Goal: Information Seeking & Learning: Check status

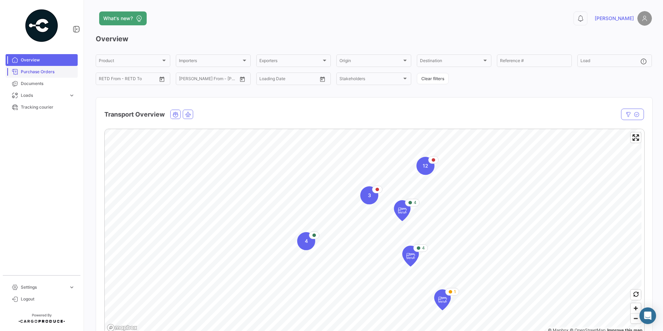
click at [41, 72] on span "Purchase Orders" at bounding box center [48, 72] width 54 height 6
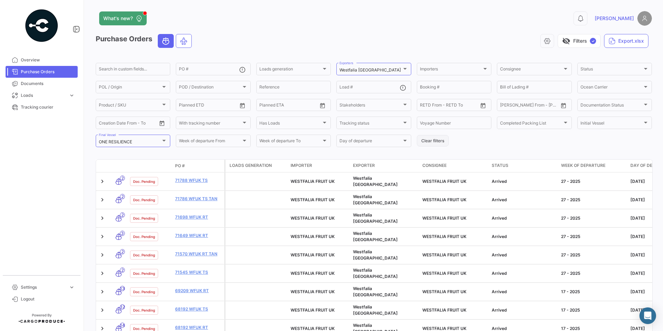
click at [434, 138] on button "Clear filters" at bounding box center [433, 140] width 32 height 11
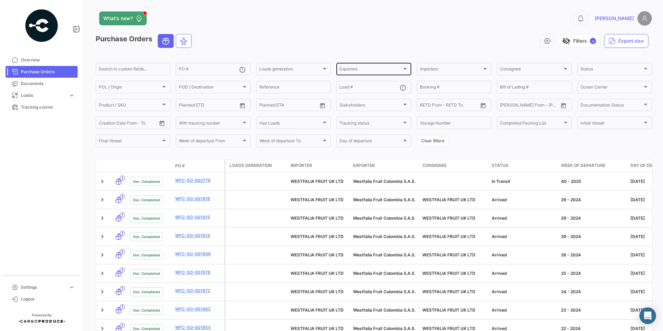
click at [383, 69] on div "Exporters" at bounding box center [371, 70] width 62 height 5
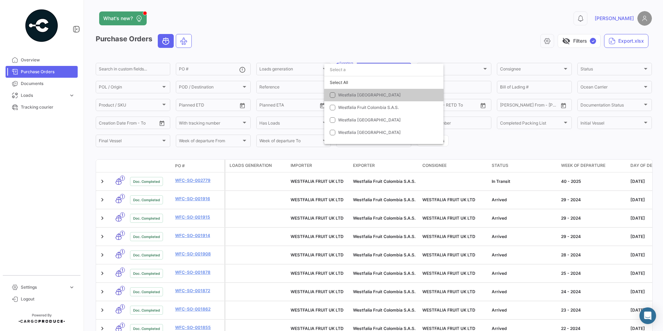
click at [345, 95] on span "Westfalia [GEOGRAPHIC_DATA]" at bounding box center [369, 94] width 63 height 5
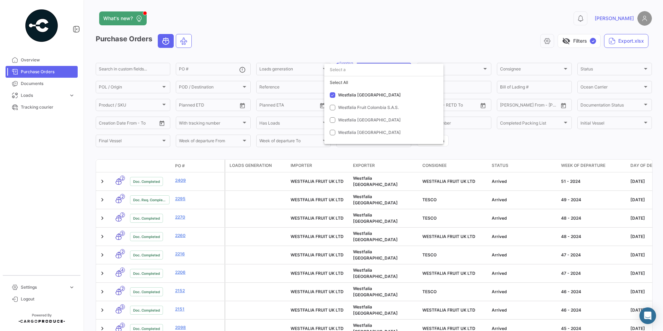
click at [497, 148] on div at bounding box center [331, 165] width 663 height 331
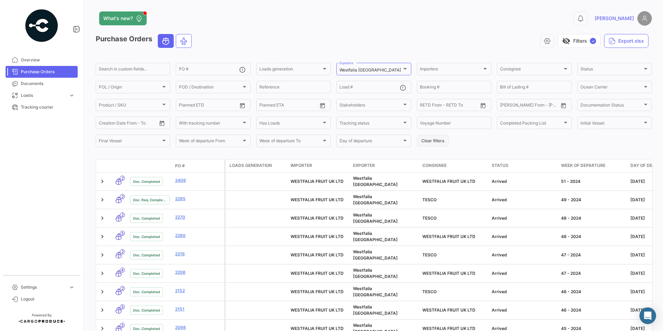
click at [431, 140] on button "Clear filters" at bounding box center [433, 140] width 32 height 11
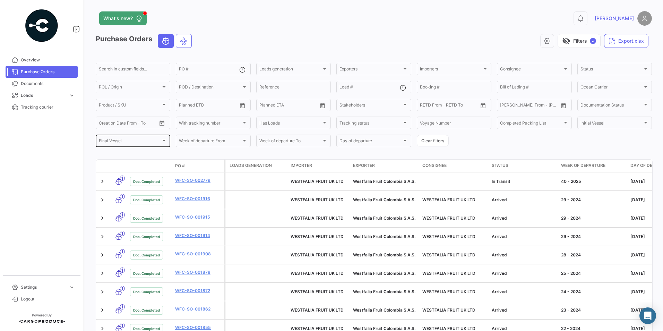
click at [133, 143] on div "Final Vessel" at bounding box center [130, 141] width 62 height 5
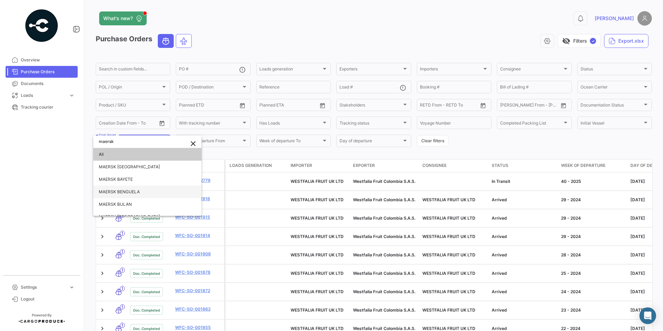
type input "maersk"
click at [107, 192] on span "MAERSK BENGUELA" at bounding box center [119, 191] width 41 height 5
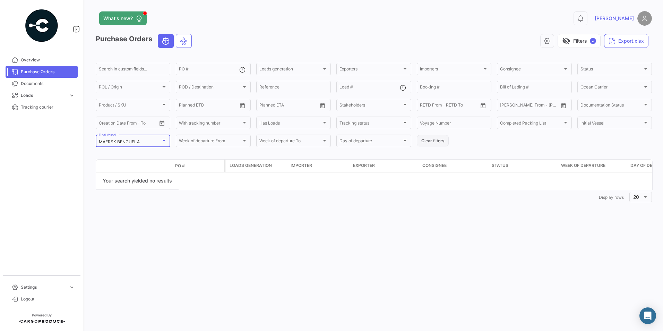
click at [437, 138] on button "Clear filters" at bounding box center [433, 140] width 32 height 11
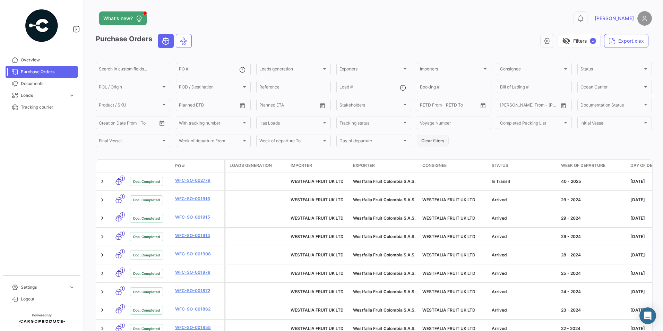
click at [435, 138] on button "Clear filters" at bounding box center [433, 140] width 32 height 11
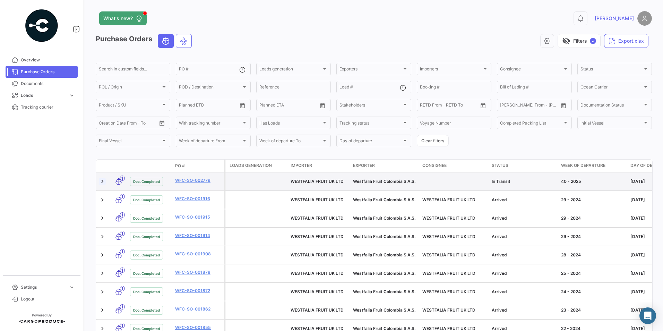
click at [102, 181] on link at bounding box center [102, 181] width 7 height 7
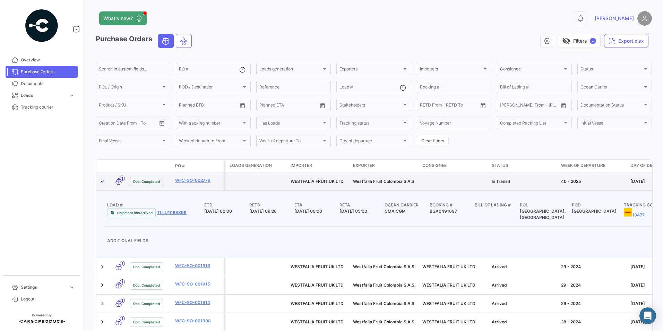
click at [102, 181] on link at bounding box center [102, 181] width 7 height 7
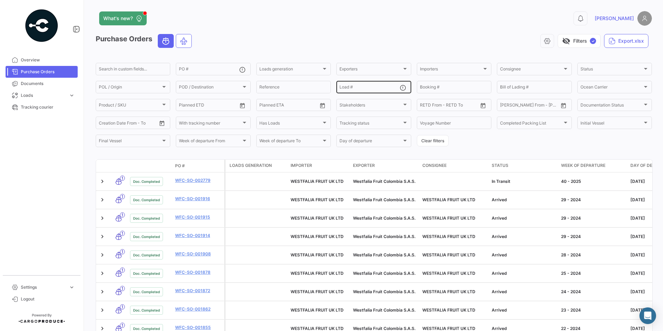
click at [363, 86] on input "Load #" at bounding box center [370, 88] width 60 height 5
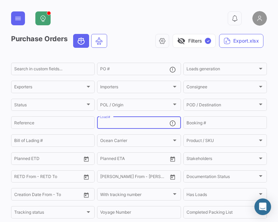
click at [139, 124] on input "Load #" at bounding box center [134, 123] width 69 height 5
type input "MMAU1372286"
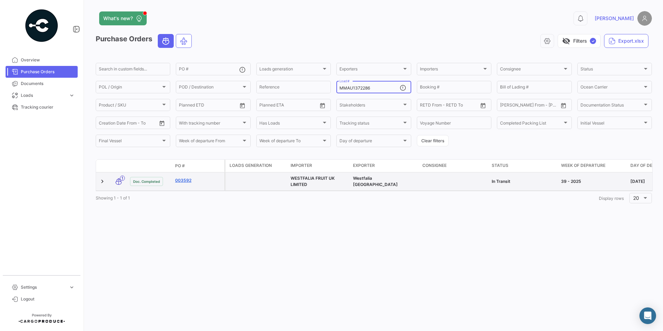
click at [186, 181] on link "003592" at bounding box center [198, 180] width 46 height 6
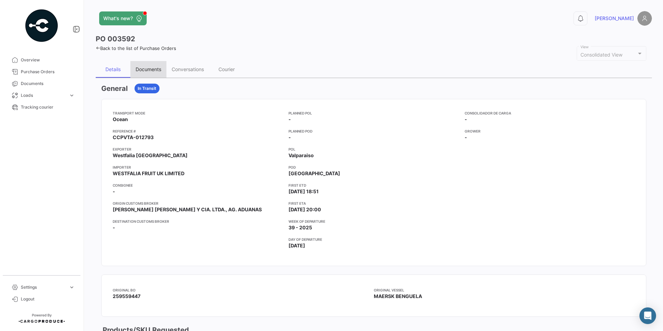
click at [157, 72] on div "Documents" at bounding box center [148, 69] width 36 height 17
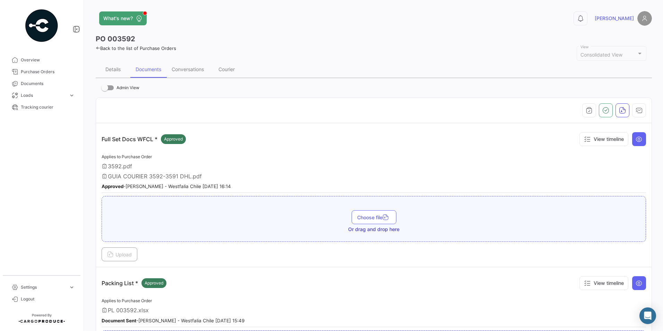
click at [96, 48] on icon at bounding box center [98, 48] width 5 height 5
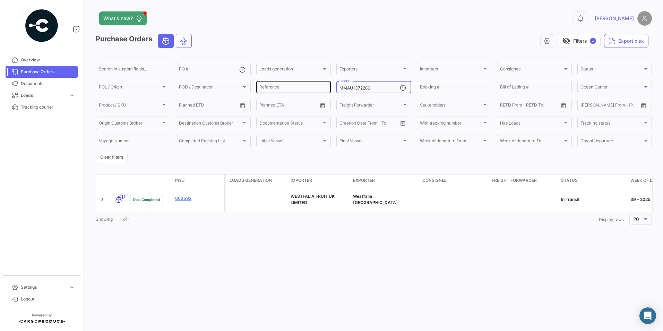
drag, startPoint x: 371, startPoint y: 88, endPoint x: 283, endPoint y: 88, distance: 87.7
click at [0, 0] on div "Search in custom fields... PO # Loads generation Loads generation Exporters Exp…" at bounding box center [0, 0] width 0 height 0
paste input "CAU6029623"
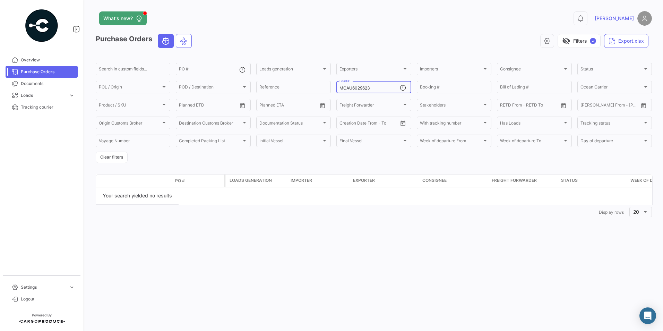
type input "MCAU6029623"
click at [115, 160] on button "Clear filters" at bounding box center [112, 157] width 32 height 11
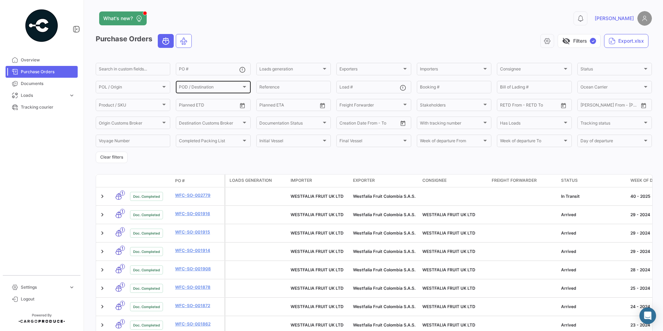
click at [181, 86] on span "POD / Destination" at bounding box center [210, 88] width 62 height 5
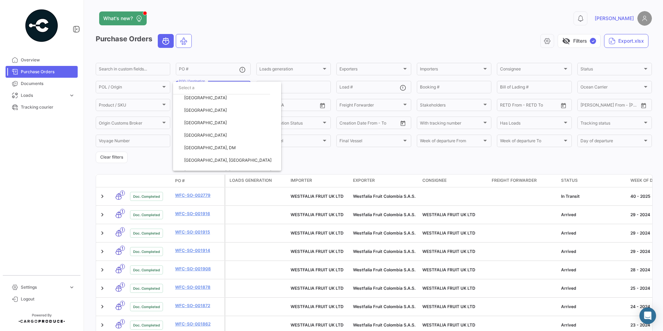
scroll to position [111, 0]
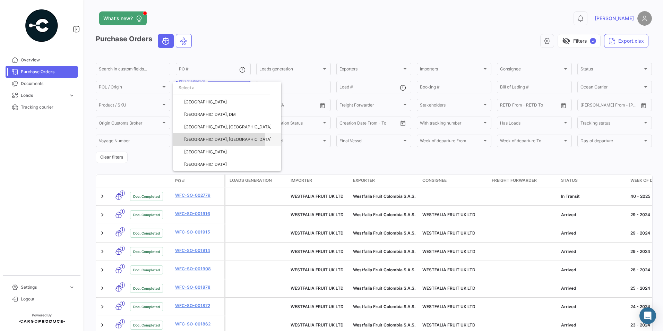
click at [186, 140] on span "[GEOGRAPHIC_DATA], [GEOGRAPHIC_DATA]" at bounding box center [227, 139] width 87 height 5
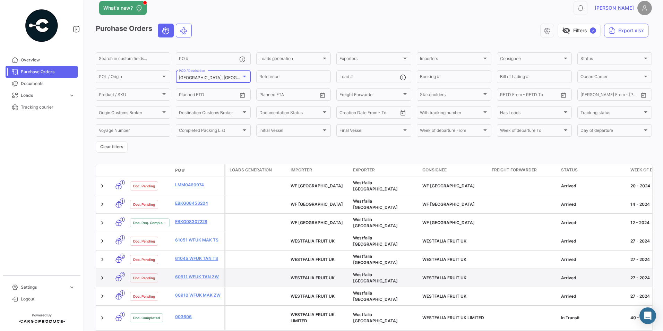
scroll to position [20, 0]
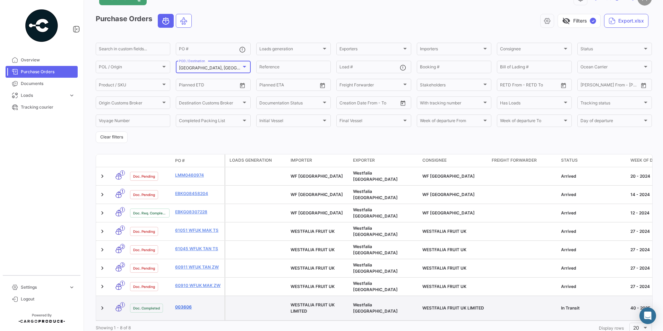
click at [186, 304] on link "003606" at bounding box center [198, 307] width 46 height 6
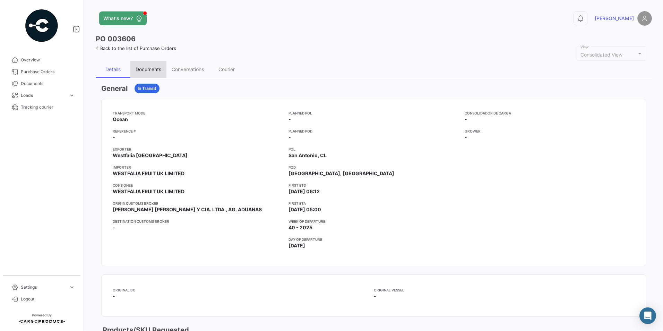
click at [150, 66] on div "Documents" at bounding box center [148, 69] width 36 height 17
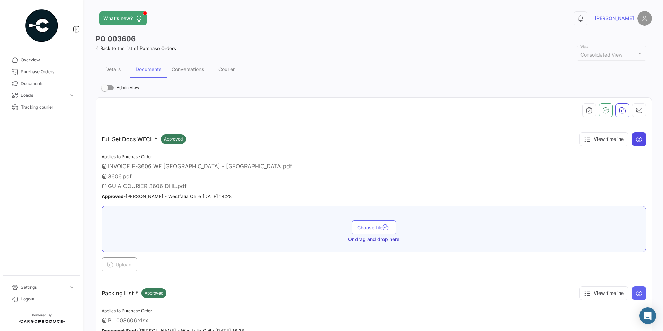
click at [636, 142] on icon at bounding box center [639, 139] width 7 height 7
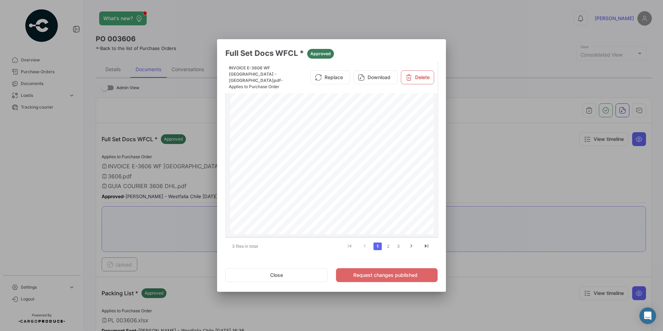
scroll to position [38, 0]
click at [285, 280] on button "Close" at bounding box center [276, 275] width 102 height 14
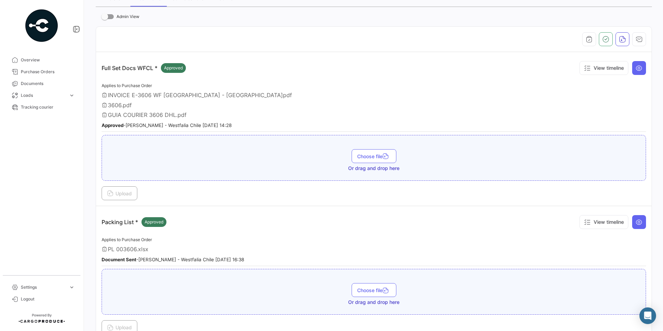
scroll to position [0, 0]
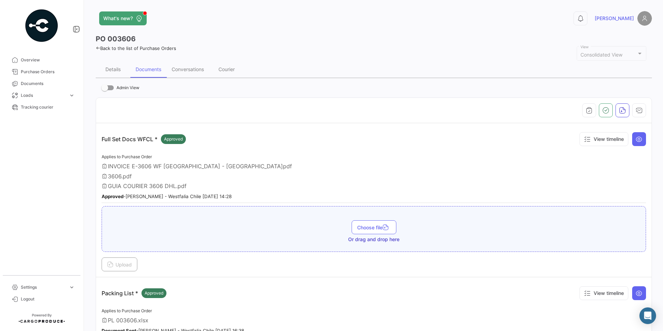
click at [106, 48] on link "Back to the list of Purchase Orders" at bounding box center [136, 48] width 80 height 6
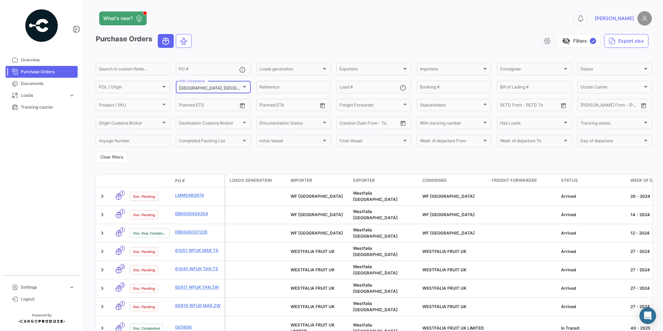
click at [245, 86] on div at bounding box center [244, 87] width 3 height 2
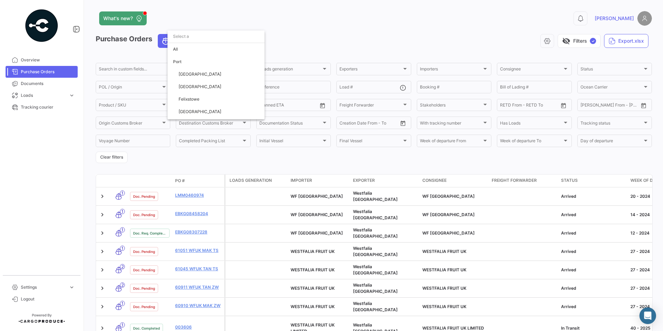
scroll to position [111, 0]
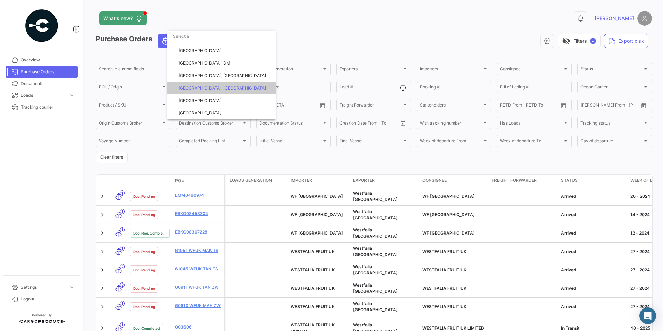
click at [108, 157] on div at bounding box center [331, 165] width 663 height 331
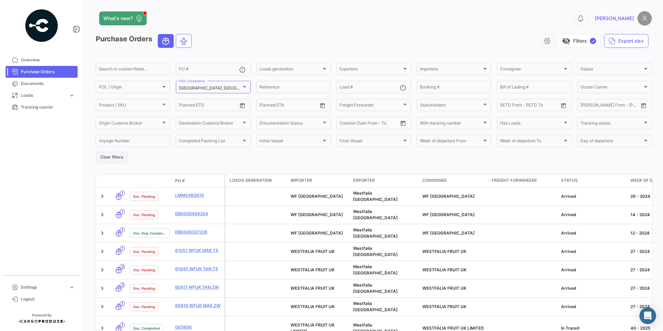
click at [119, 159] on button "Clear filters" at bounding box center [112, 157] width 32 height 11
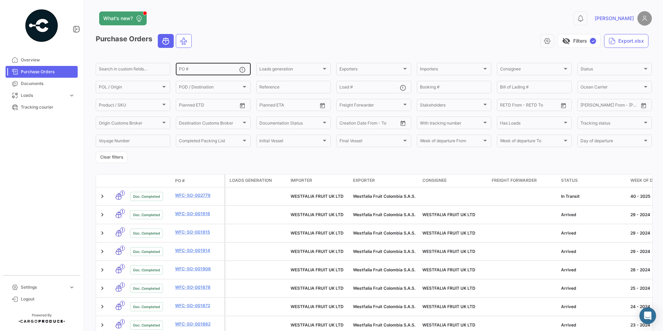
click at [203, 71] on input "PO #" at bounding box center [209, 70] width 60 height 5
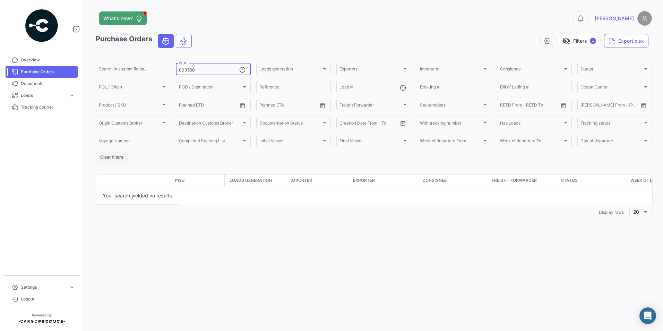
type input "003590"
click at [116, 158] on button "Clear filters" at bounding box center [112, 157] width 32 height 11
